Goal: Complete application form

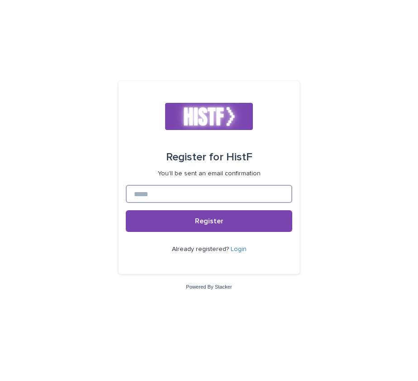
click at [195, 193] on input at bounding box center [209, 194] width 167 height 18
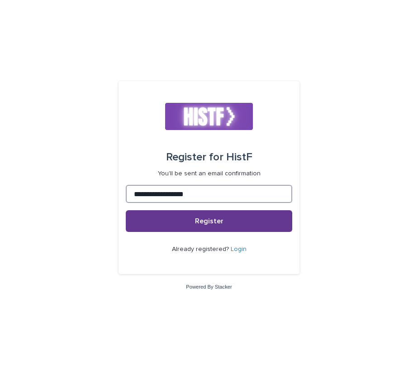
type input "**********"
click at [223, 221] on button "Register" at bounding box center [209, 221] width 167 height 22
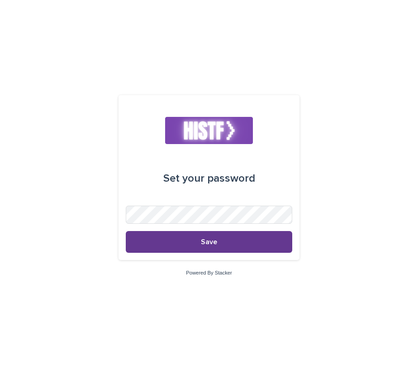
click at [217, 247] on button "Save" at bounding box center [209, 242] width 167 height 22
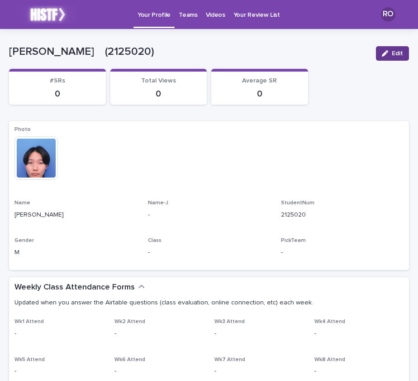
click at [385, 53] on div "button" at bounding box center [387, 53] width 10 height 6
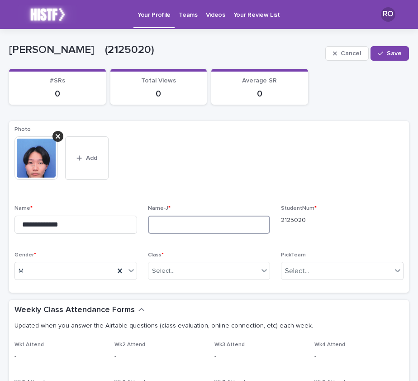
click at [177, 223] on input at bounding box center [209, 224] width 123 height 18
type input "****"
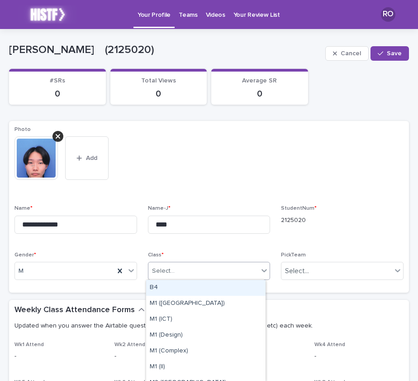
click at [186, 275] on div "Select..." at bounding box center [203, 270] width 110 height 15
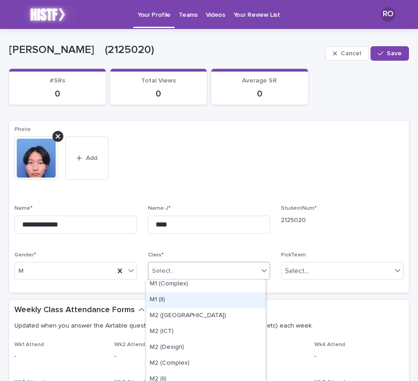
scroll to position [67, 0]
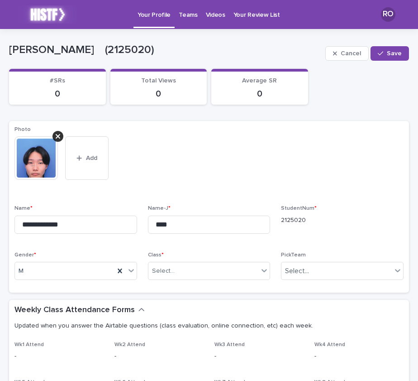
click at [198, 254] on p "Class *" at bounding box center [209, 255] width 123 height 6
click at [344, 278] on div "Select..." at bounding box center [342, 271] width 123 height 18
click at [315, 269] on div "Select..." at bounding box center [336, 270] width 110 height 15
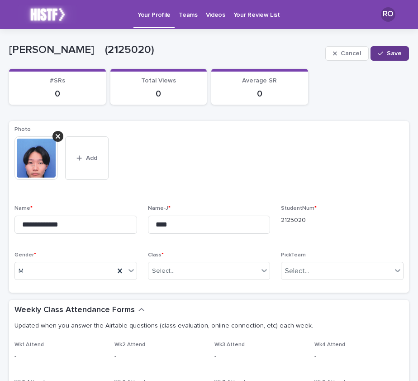
click at [383, 58] on button "Save" at bounding box center [390, 53] width 38 height 14
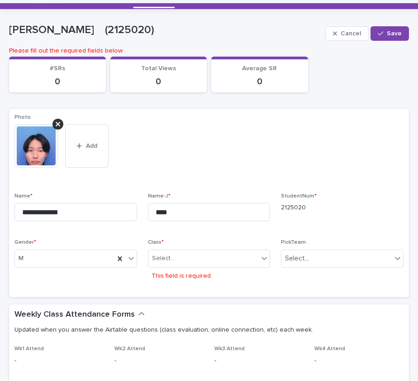
scroll to position [0, 0]
